Goal: Transaction & Acquisition: Purchase product/service

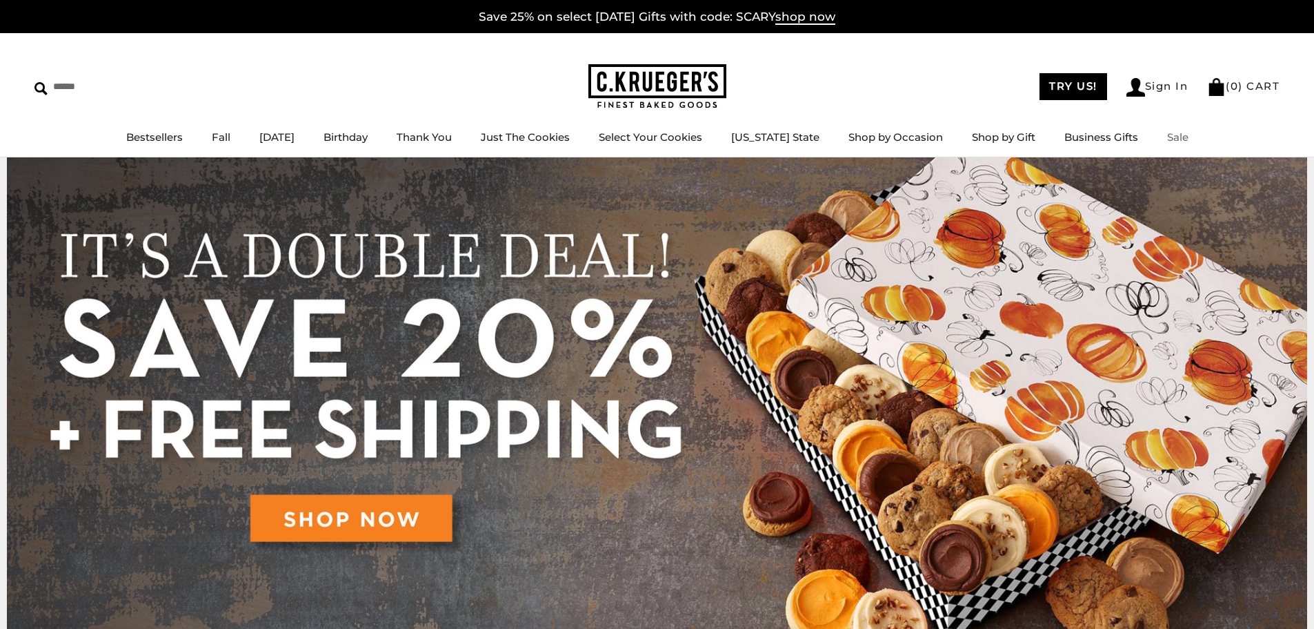
click at [1181, 139] on link "Sale" at bounding box center [1178, 136] width 21 height 13
click at [1168, 140] on link "Sale" at bounding box center [1178, 136] width 21 height 13
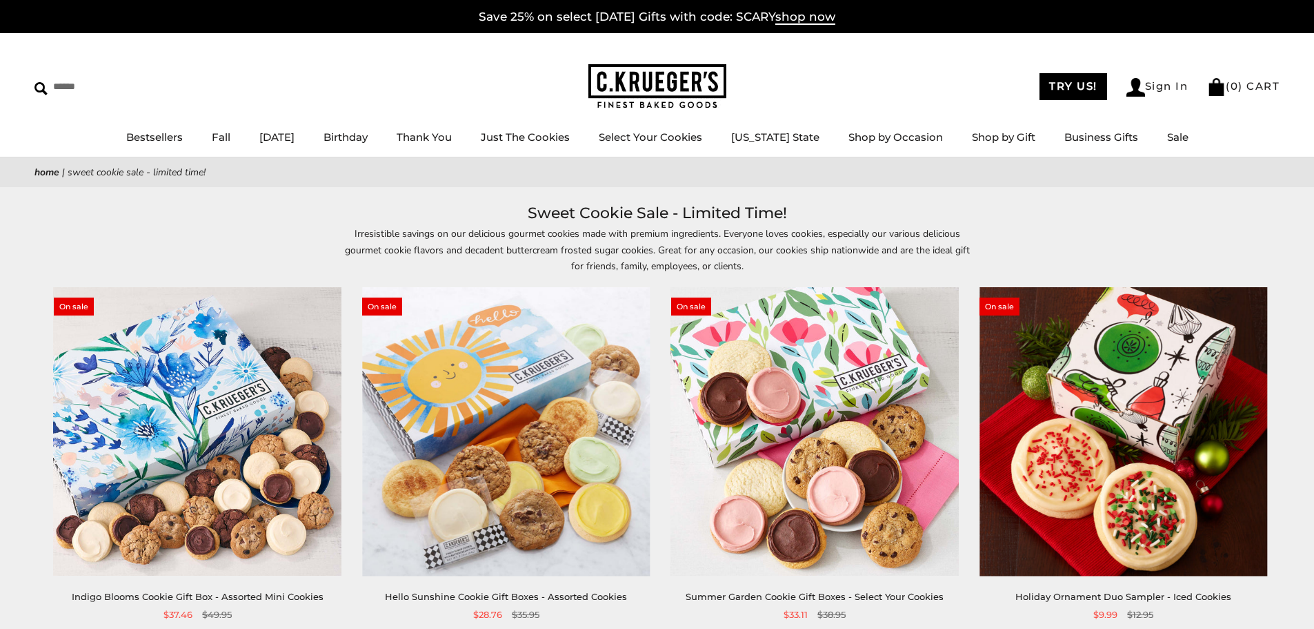
scroll to position [138, 0]
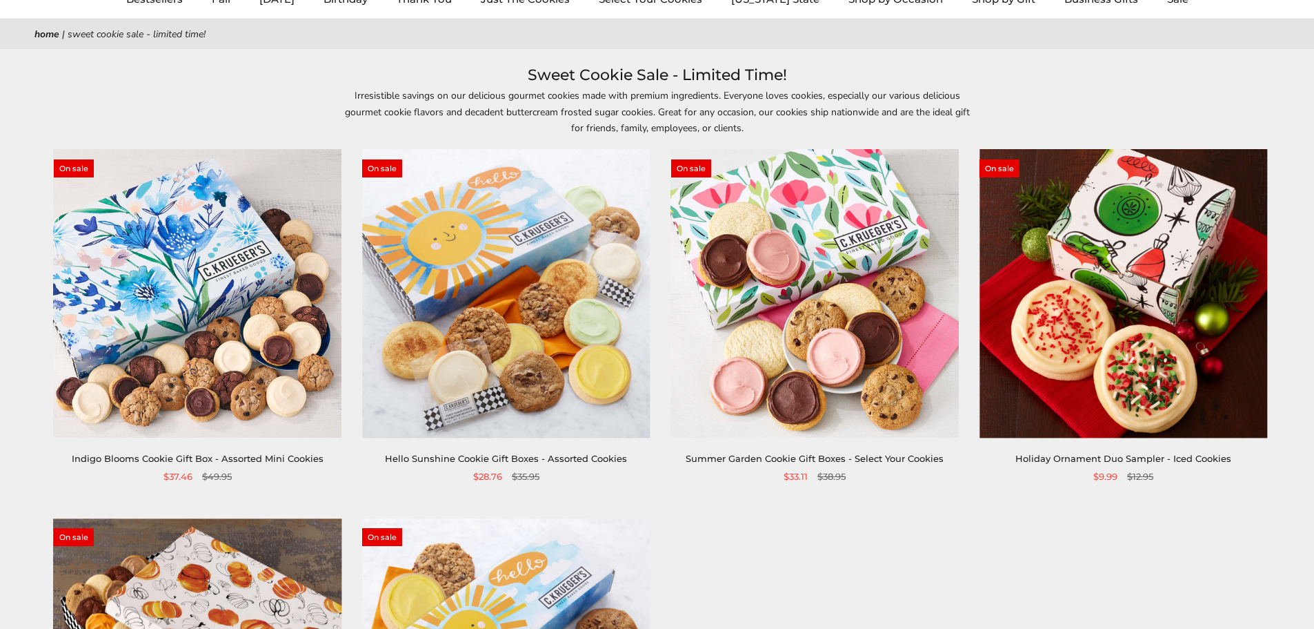
click at [214, 341] on img at bounding box center [198, 294] width 288 height 288
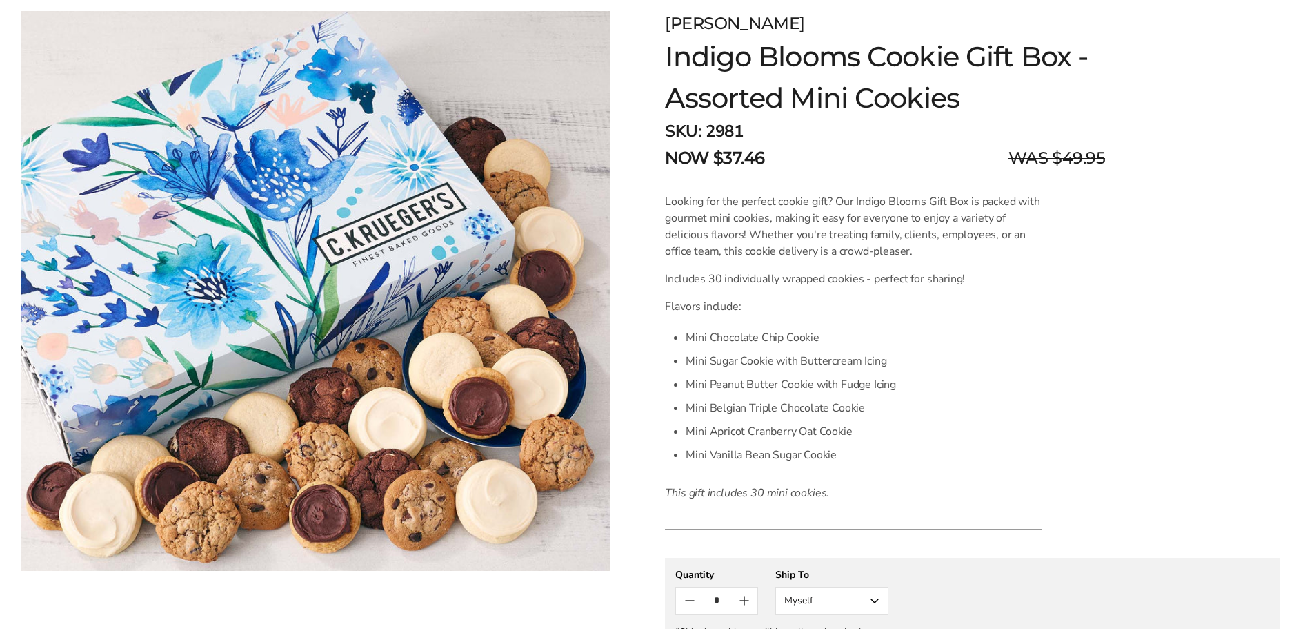
scroll to position [276, 0]
